Goal: Information Seeking & Learning: Learn about a topic

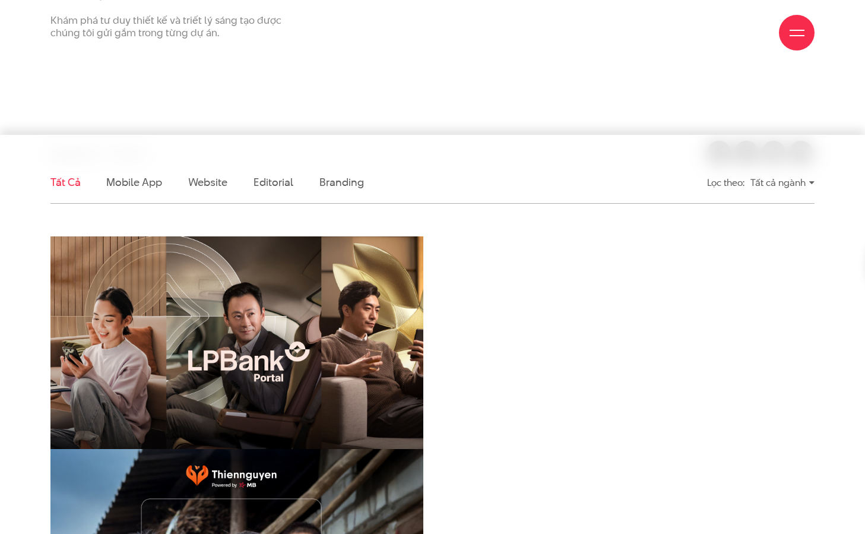
scroll to position [238, 0]
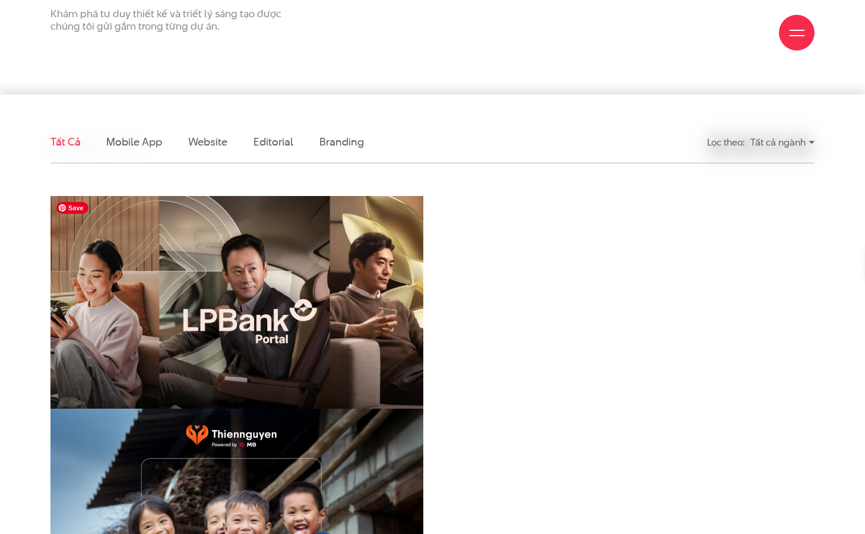
click at [341, 334] on img at bounding box center [237, 320] width 410 height 275
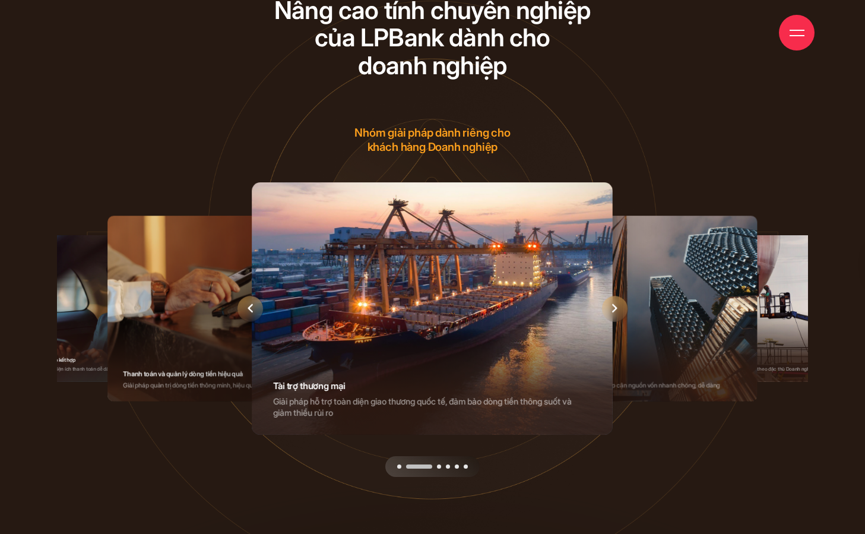
scroll to position [4157, 0]
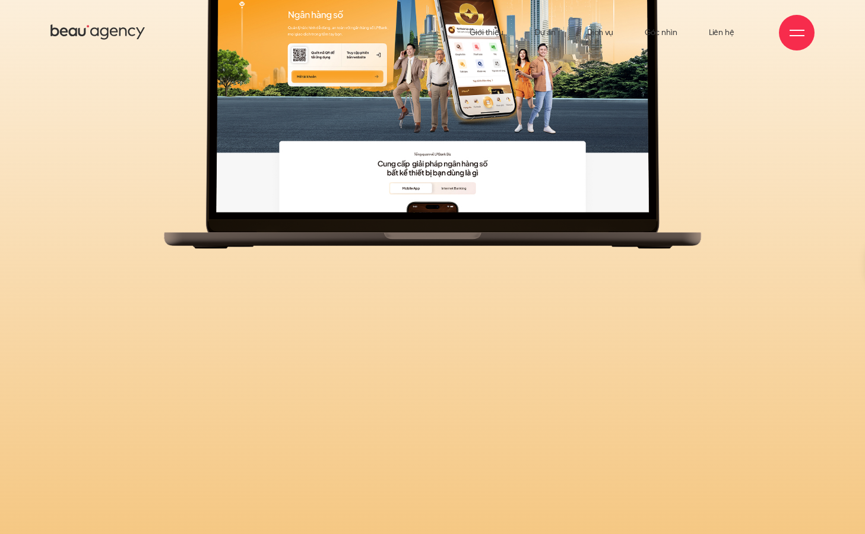
scroll to position [0, 0]
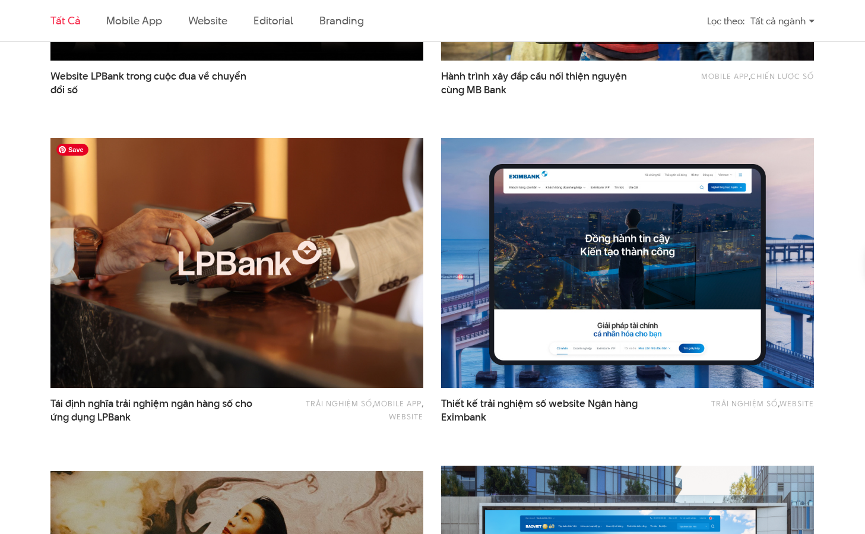
scroll to position [868, 0]
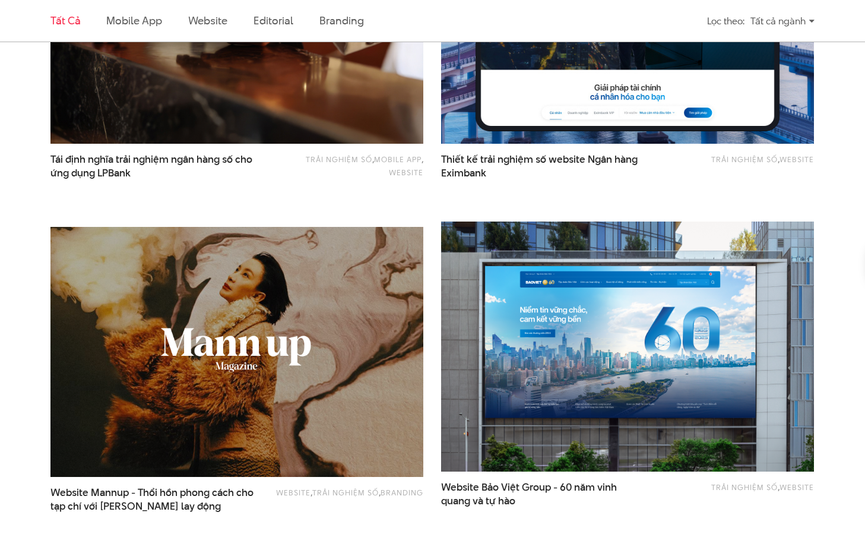
click at [558, 87] on img at bounding box center [628, 18] width 410 height 275
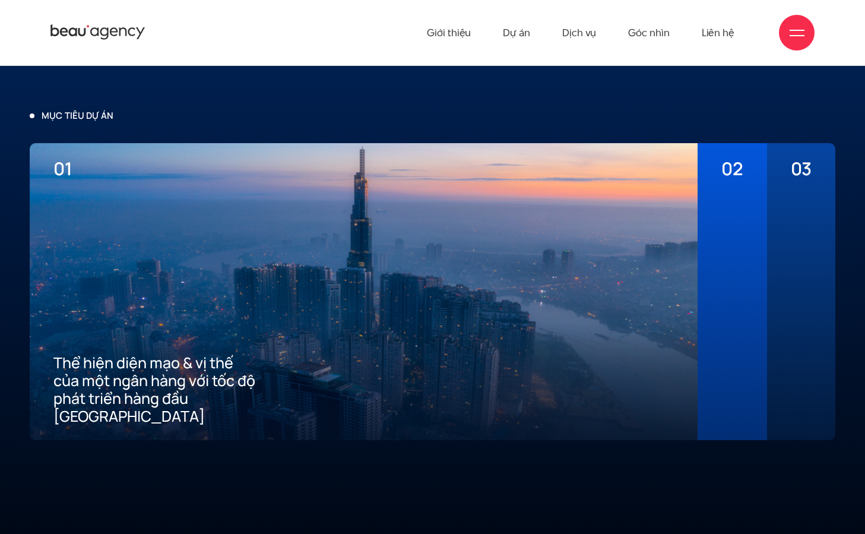
scroll to position [2757, 0]
click at [730, 224] on div at bounding box center [732, 302] width 21 height 246
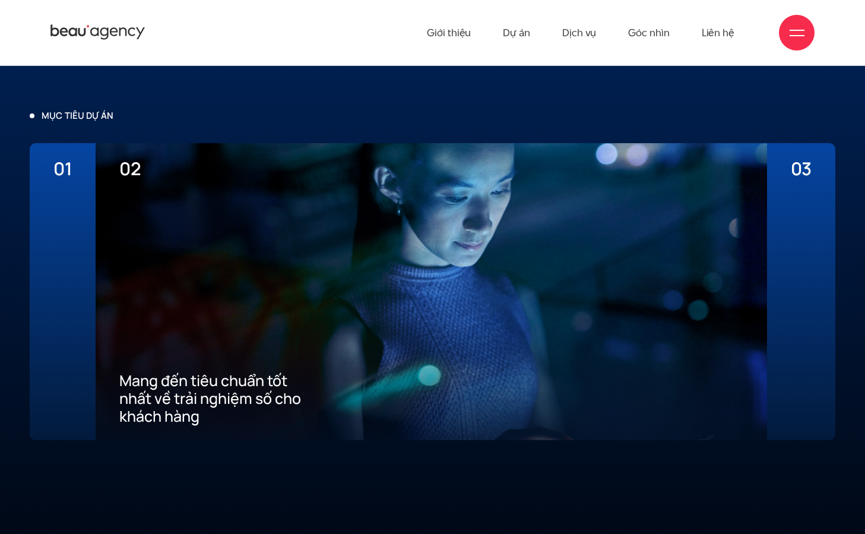
click at [62, 253] on div at bounding box center [62, 302] width 18 height 246
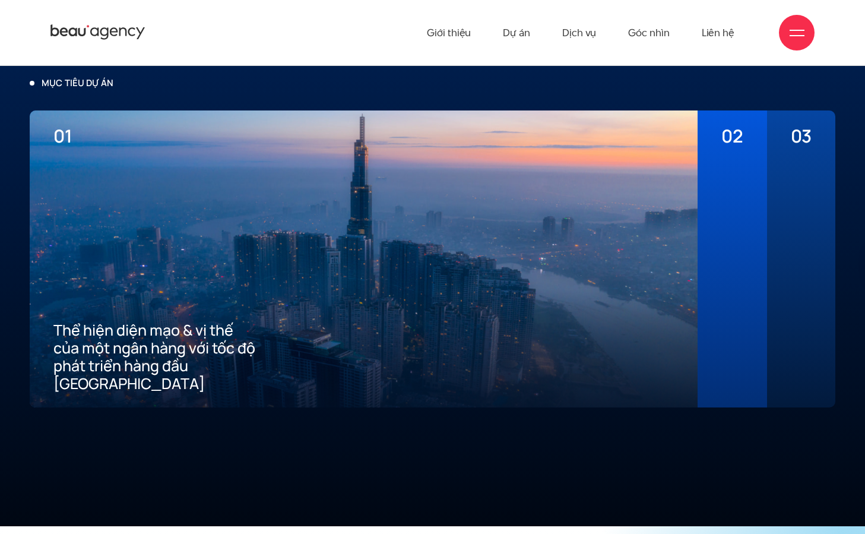
scroll to position [2789, 0]
click at [742, 179] on div at bounding box center [732, 270] width 21 height 246
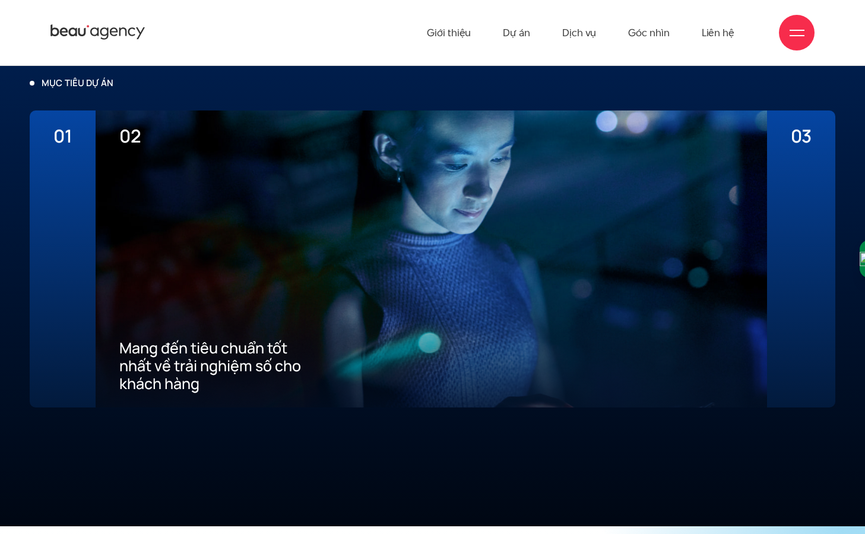
click at [787, 197] on div "03 Xây dựng ưu thế cạnh tranh thu hút khách hàng mới về App" at bounding box center [801, 258] width 68 height 297
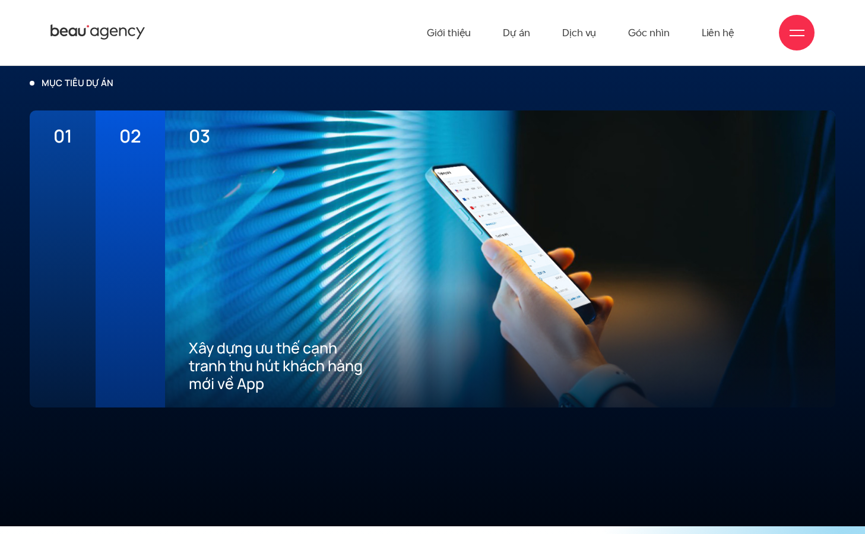
click at [73, 235] on div "01 Thể hiện diện mạo & vị thế của một ngân hàng với tốc độ phát triển hàng đầu …" at bounding box center [63, 258] width 66 height 297
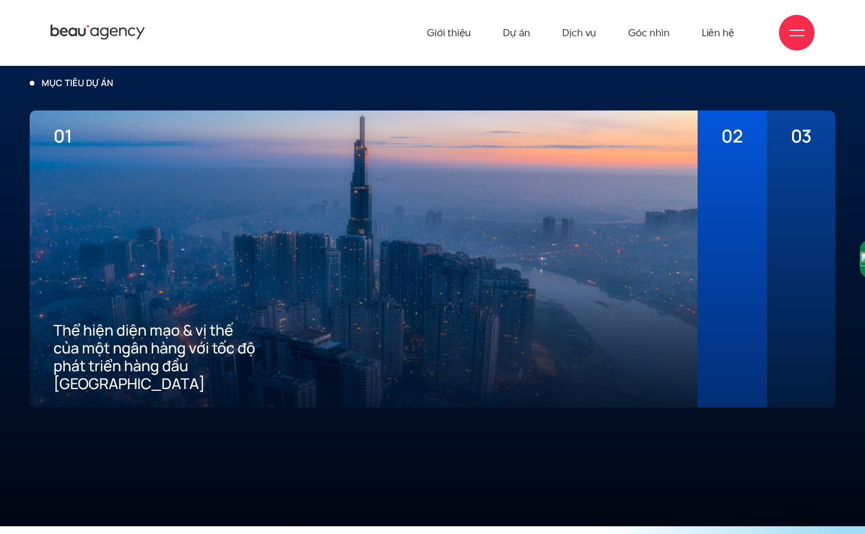
click at [736, 260] on div at bounding box center [732, 270] width 21 height 246
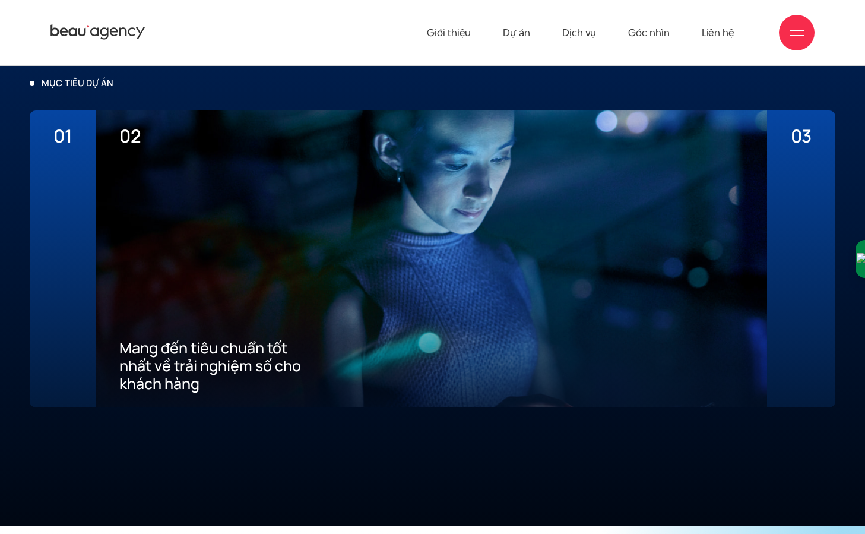
click at [787, 230] on div "03 Xây dựng ưu thế cạnh tranh thu hút khách hàng mới về App" at bounding box center [801, 258] width 68 height 297
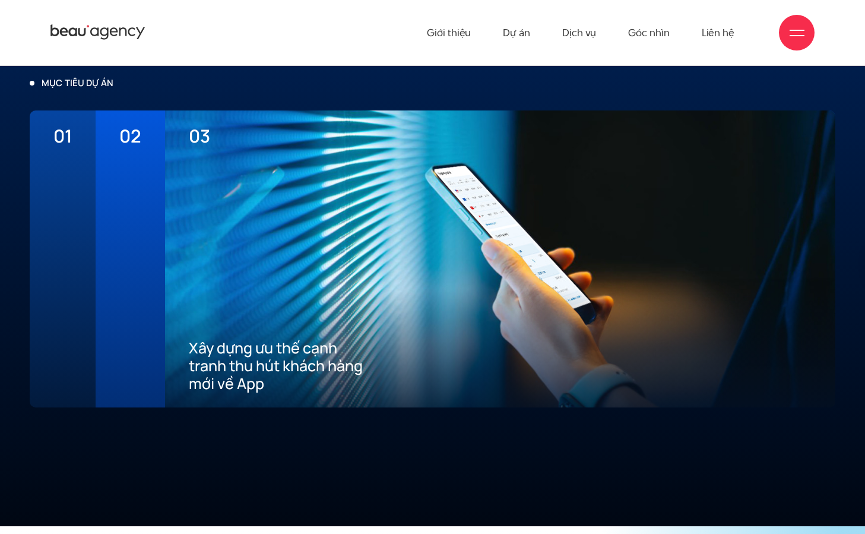
click at [53, 207] on div at bounding box center [62, 270] width 18 height 246
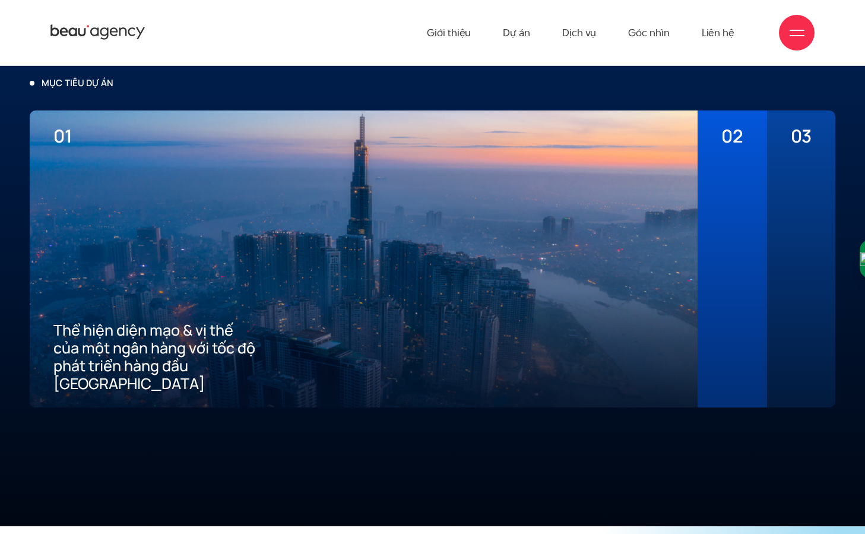
click at [743, 218] on div "02 Mang đến tiêu chuẩn tốt nhất về trải nghiệm số cho khách hàng" at bounding box center [732, 258] width 69 height 297
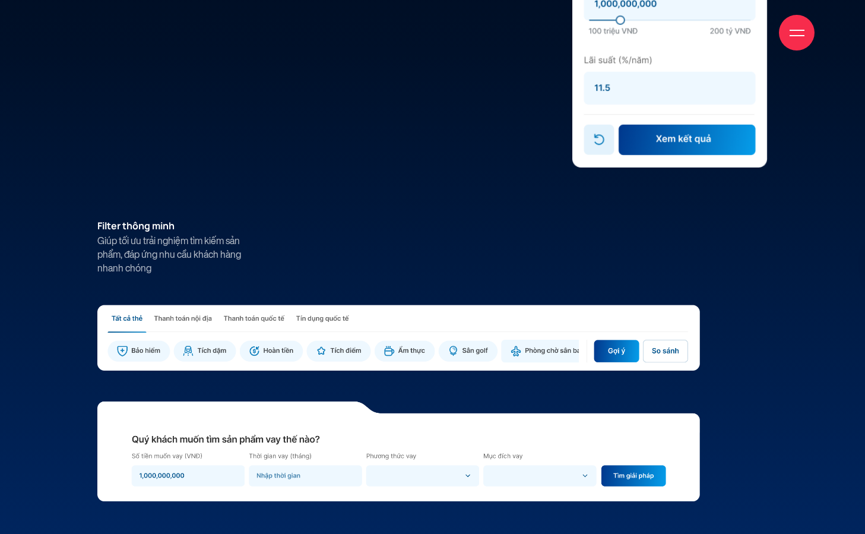
scroll to position [7744, 0]
